Goal: Task Accomplishment & Management: Use online tool/utility

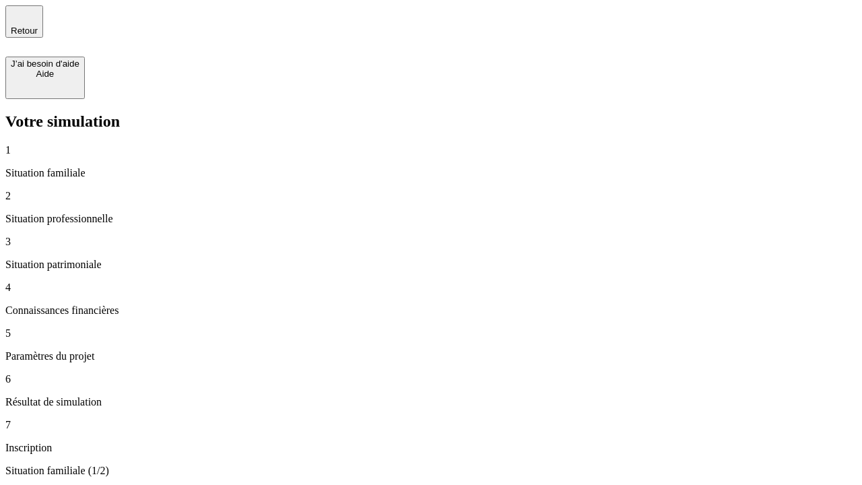
type input "30 000"
